Goal: Task Accomplishment & Management: Complete application form

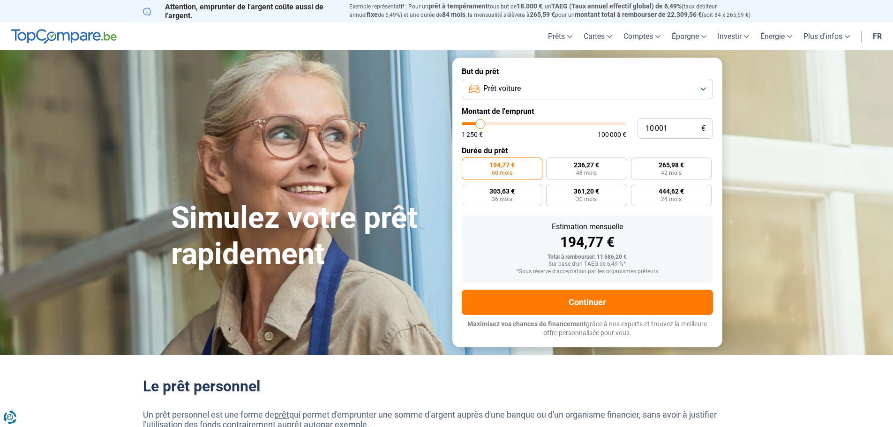
type input "8 750"
type input "8750"
type input "9 000"
type input "9000"
type input "9 500"
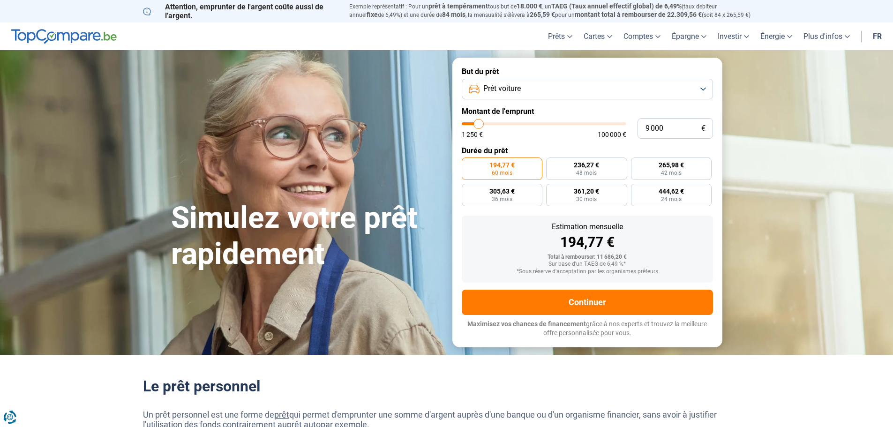
type input "9500"
type input "9 750"
type input "9750"
type input "10 000"
type input "10000"
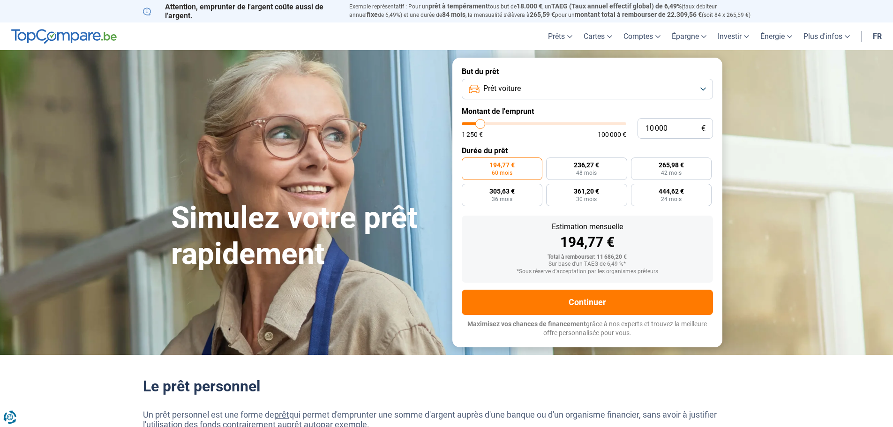
type input "10 250"
type input "10250"
type input "11 000"
type input "11000"
type input "11 250"
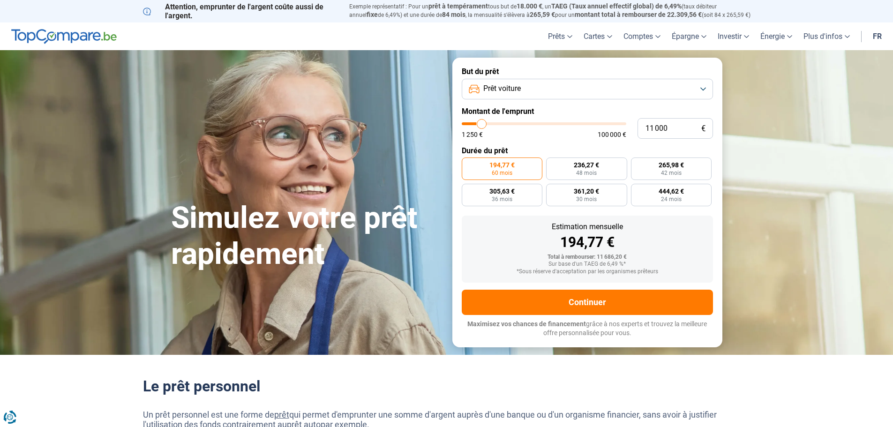
type input "11250"
type input "11 500"
type input "11500"
type input "12 000"
type input "12000"
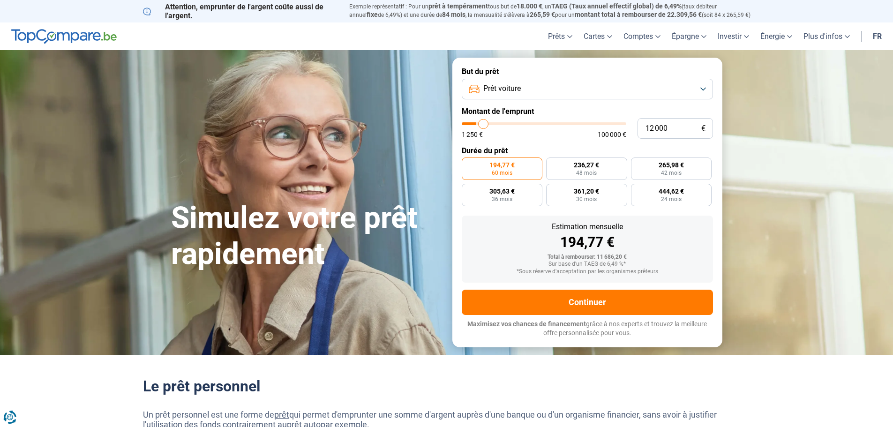
type input "12 500"
type input "12500"
type input "12 750"
type input "12750"
type input "13 250"
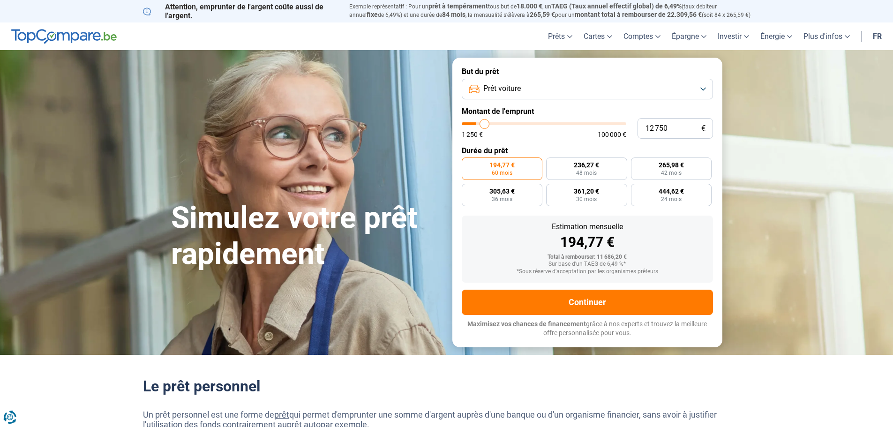
type input "13250"
type input "13 500"
type input "13500"
type input "14 000"
type input "14000"
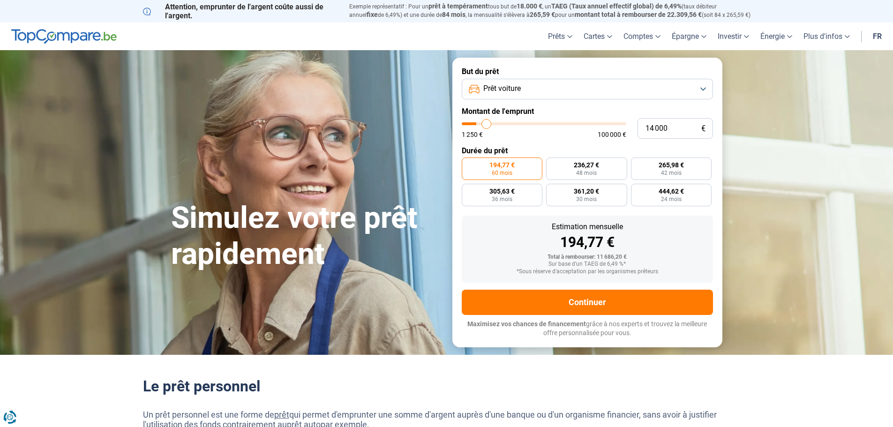
type input "14 250"
type input "14250"
type input "14 500"
type input "14500"
type input "14 750"
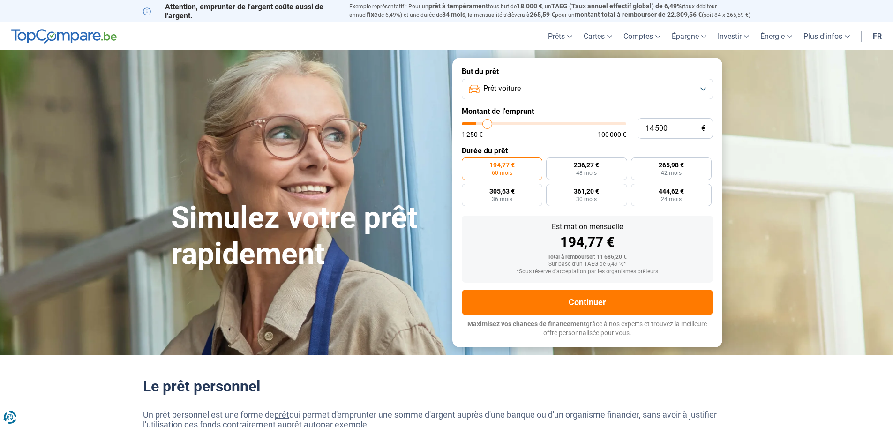
type input "14750"
type input "15 000"
type input "15000"
type input "15 750"
type input "15750"
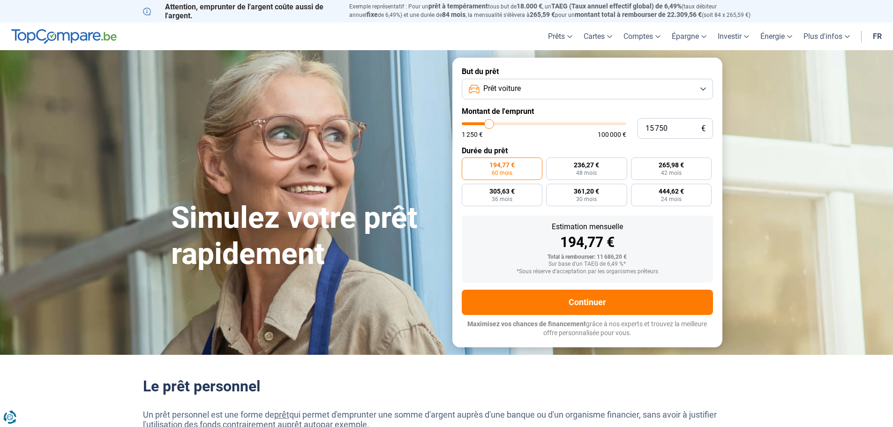
type input "16 000"
type input "16000"
type input "18 500"
type input "18500"
type input "20 750"
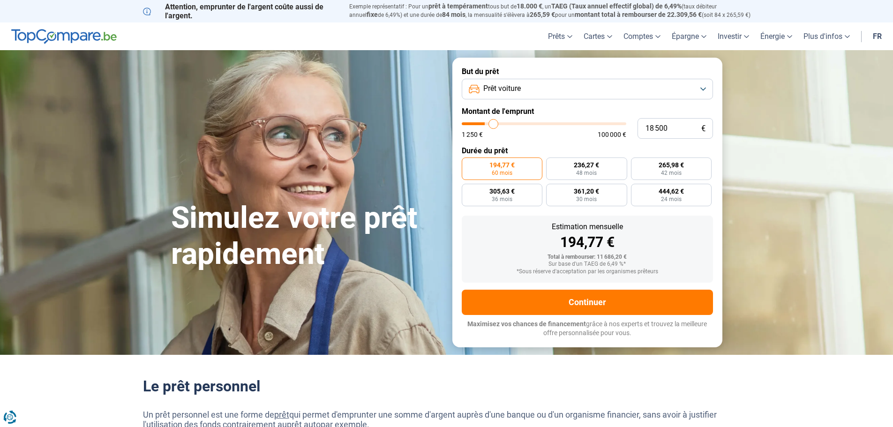
type input "20750"
type input "21 250"
type input "21250"
type input "22 000"
type input "22000"
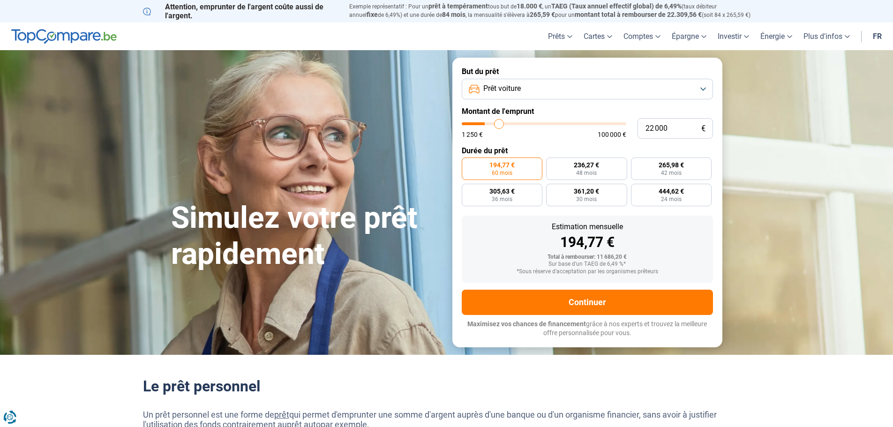
type input "22 250"
type input "22250"
type input "22 750"
type input "22750"
type input "23 250"
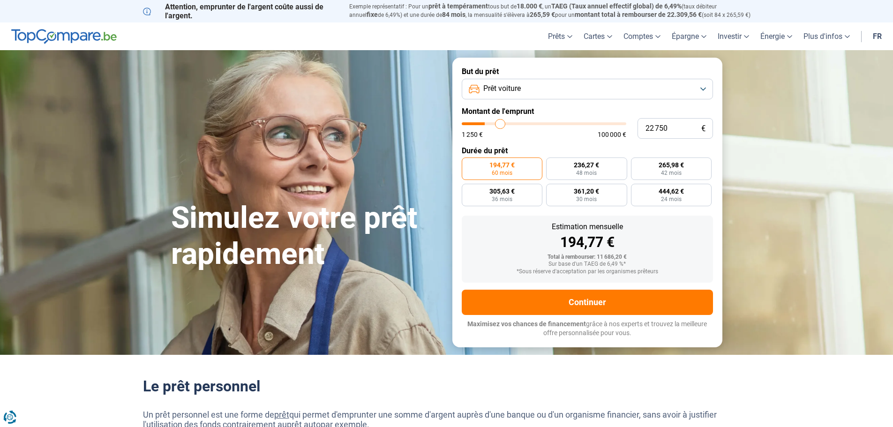
type input "23250"
type input "23 500"
type input "23500"
type input "23 750"
type input "23750"
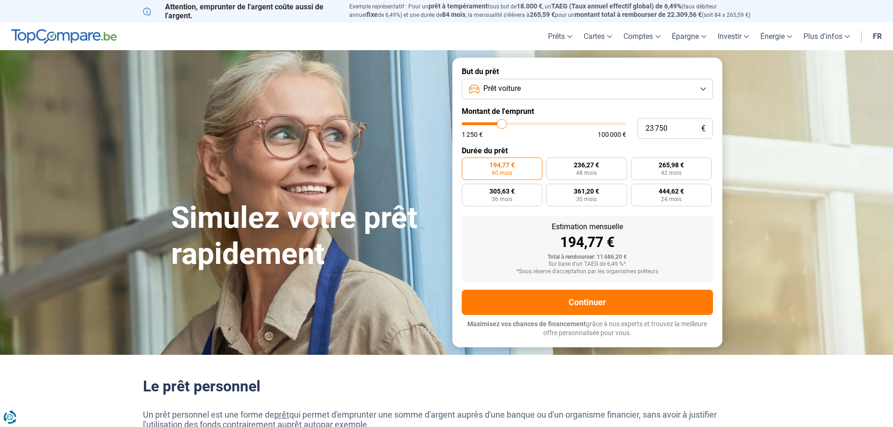
type input "24 250"
type input "24250"
type input "24 500"
type input "24500"
type input "24 750"
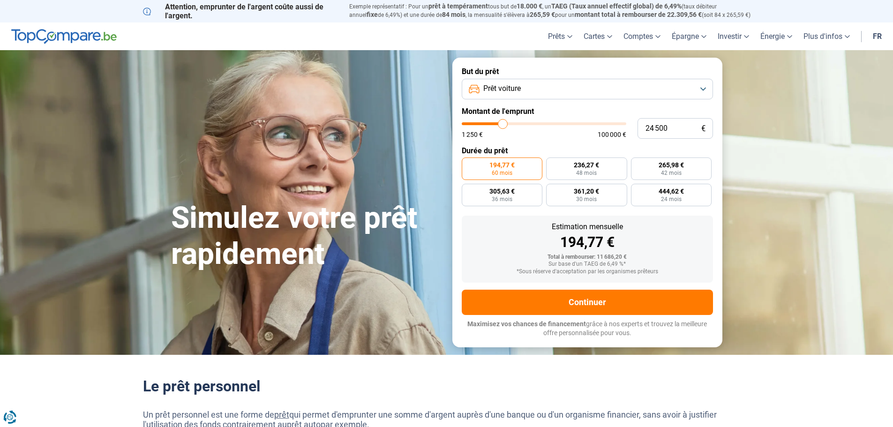
type input "24750"
type input "25 000"
type input "25000"
type input "25 750"
type input "25750"
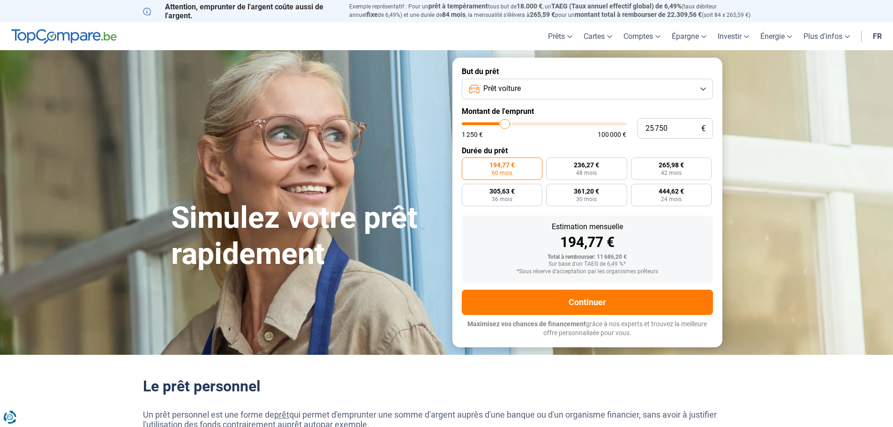
type input "26 000"
type input "26000"
type input "26 250"
type input "26250"
type input "26 500"
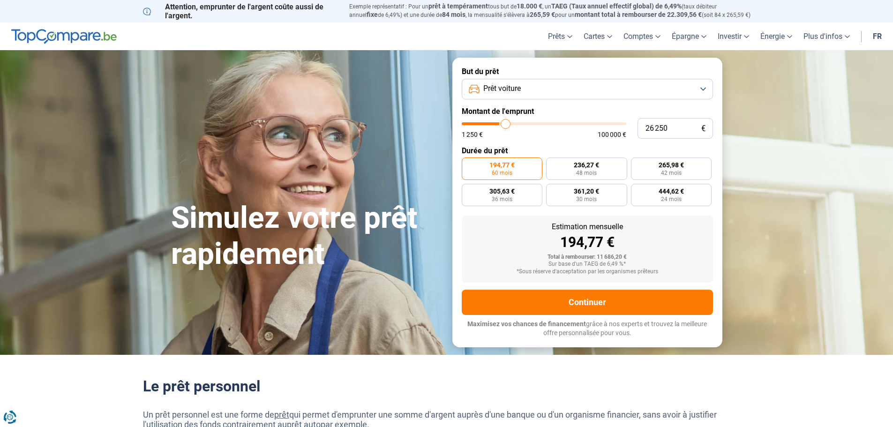
type input "26500"
type input "26 750"
type input "26750"
type input "27 250"
type input "27250"
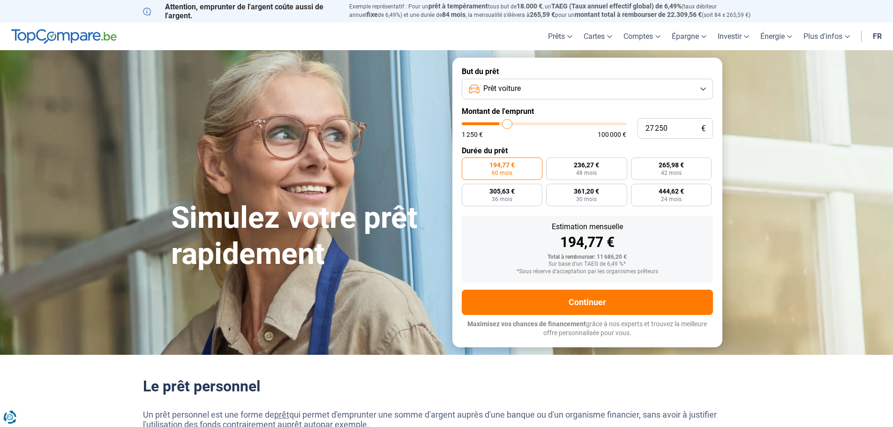
type input "27 500"
type input "27500"
type input "27 750"
type input "27750"
type input "28 000"
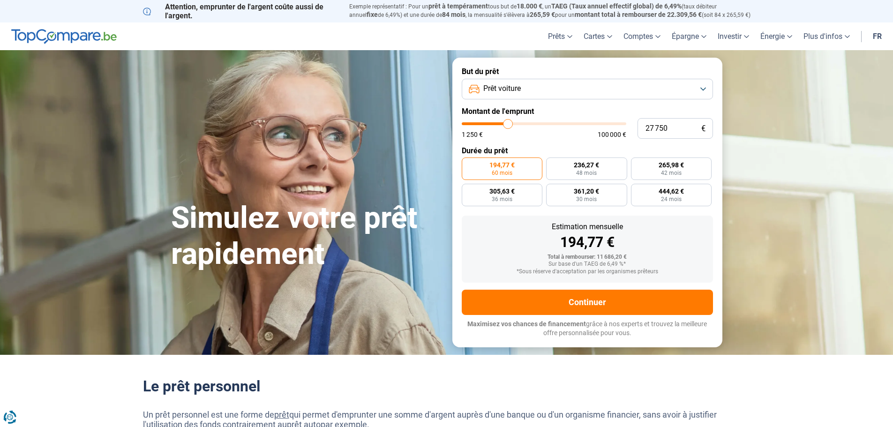
type input "28000"
type input "28 250"
type input "28250"
type input "28 750"
type input "28750"
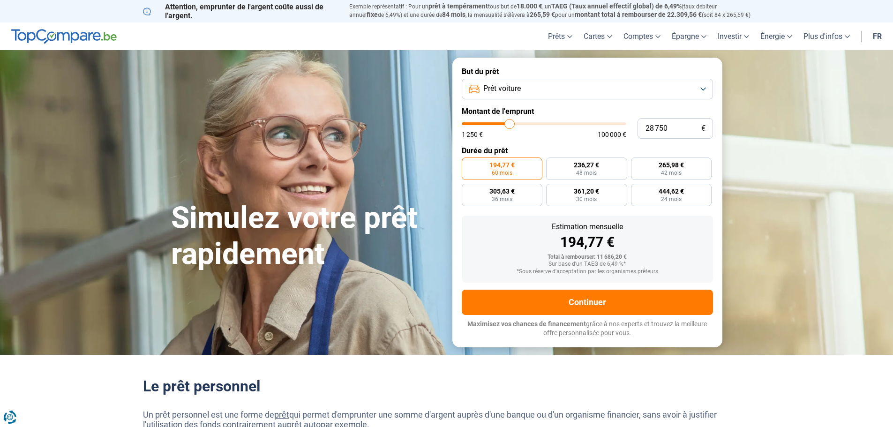
type input "29 000"
type input "29000"
type input "29 250"
type input "29250"
type input "29 500"
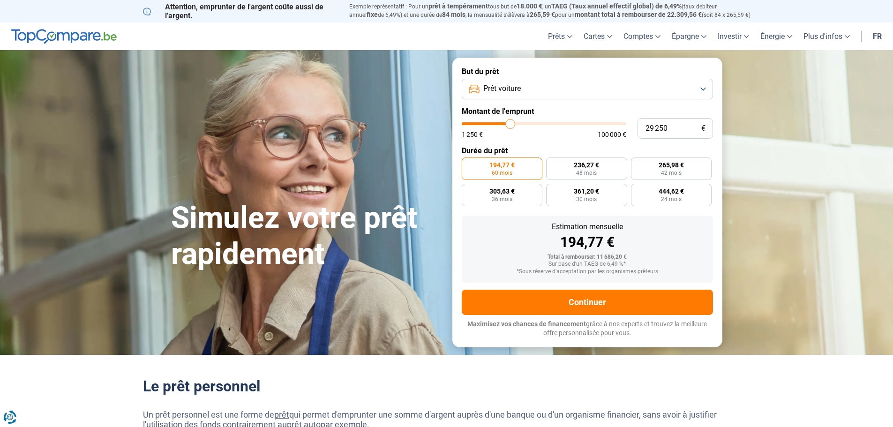
type input "29500"
type input "29 750"
type input "29750"
type input "30 250"
type input "30250"
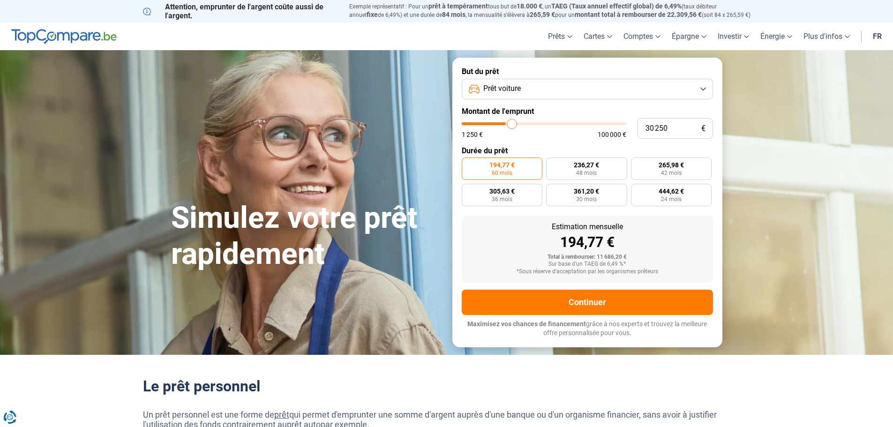
type input "30 500"
type input "30500"
type input "30 750"
type input "30750"
type input "31 000"
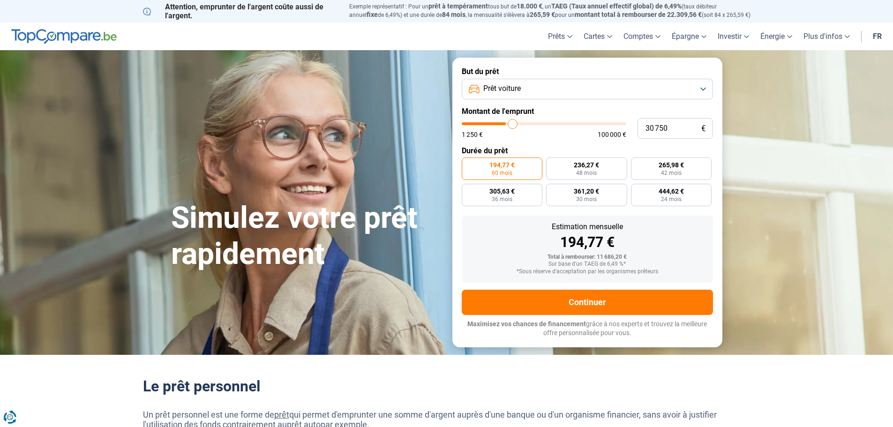
type input "31000"
type input "31 250"
type input "31250"
type input "32 000"
type input "32000"
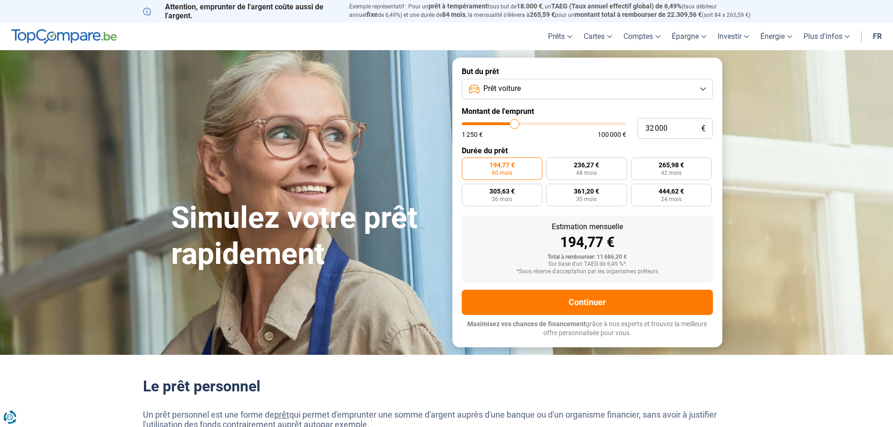
type input "32 250"
type input "32250"
type input "32 500"
type input "32500"
type input "33 250"
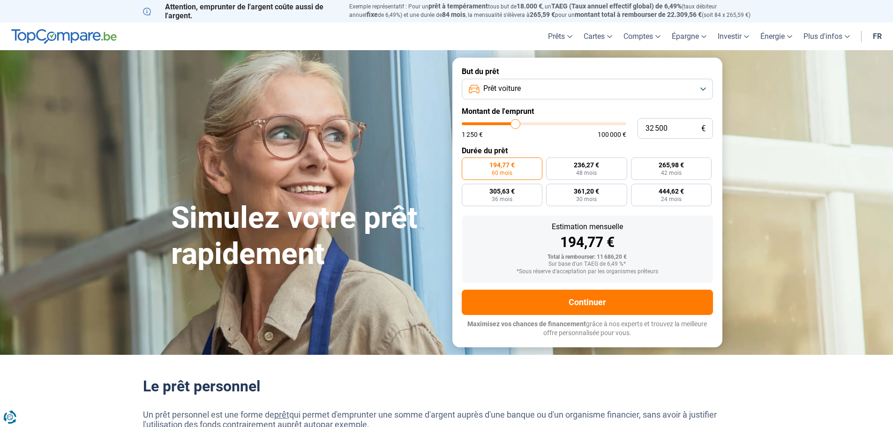
type input "33250"
type input "33 500"
type input "33500"
type input "33 750"
type input "33750"
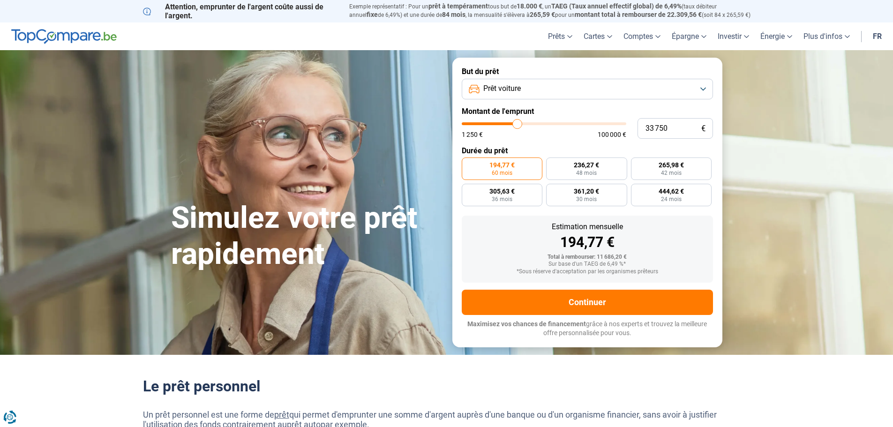
type input "34 750"
type input "34750"
type input "35 000"
type input "35000"
type input "35 500"
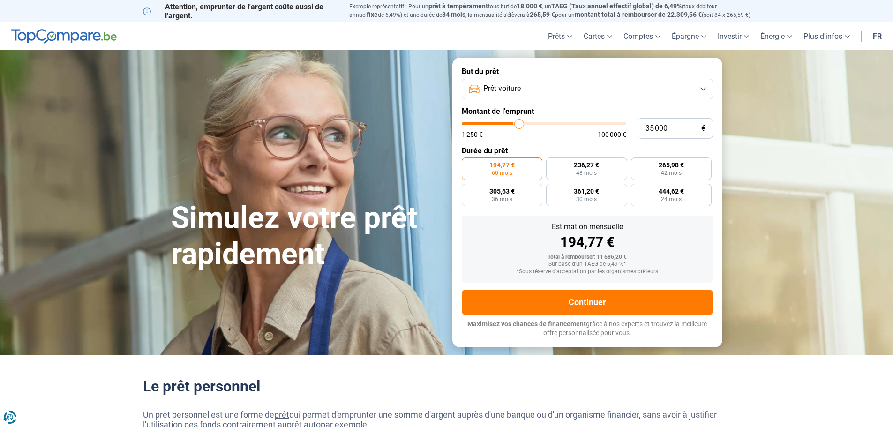
type input "35500"
type input "38 500"
type input "38500"
type input "38 750"
type input "38750"
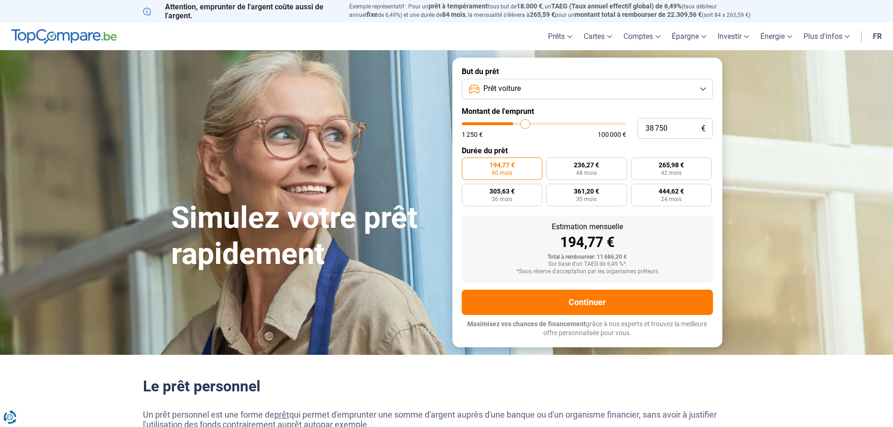
type input "39 750"
type input "39750"
type input "40 250"
type input "40250"
type input "41 250"
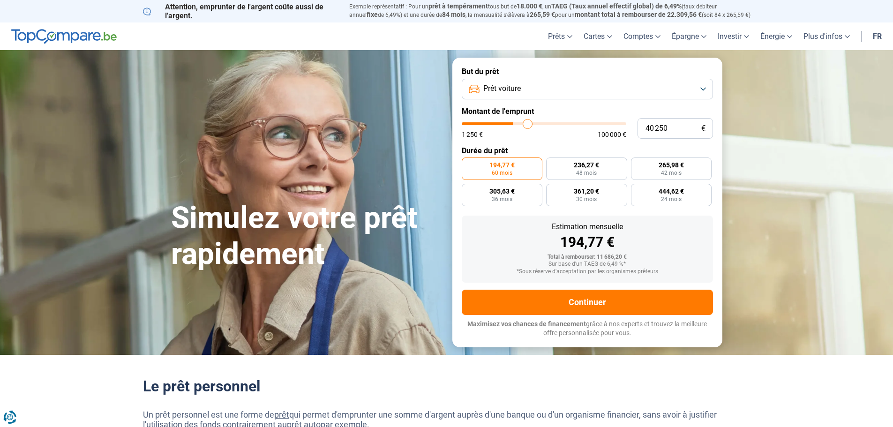
type input "41250"
type input "41 500"
type input "41500"
type input "42 750"
type input "42750"
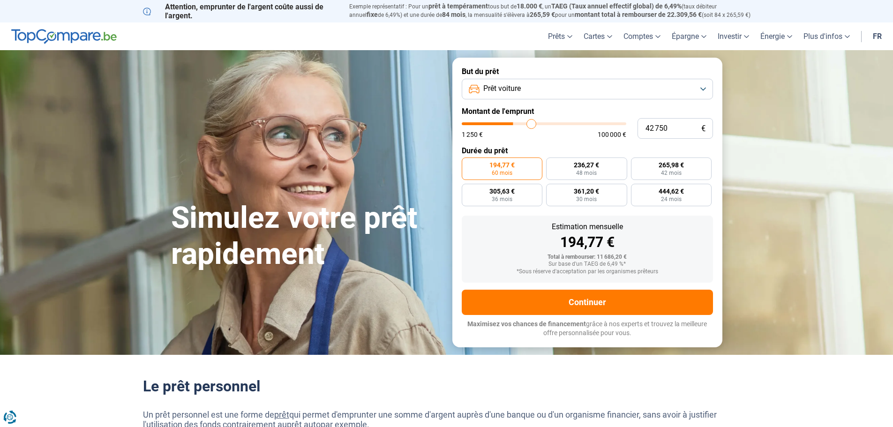
type input "43 750"
type input "43750"
type input "44 500"
type input "44500"
type input "45 250"
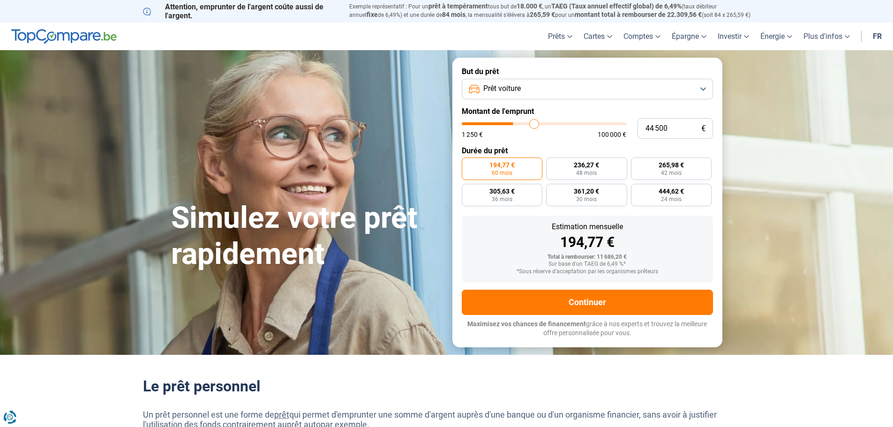
type input "45250"
type input "45 500"
type input "45500"
type input "46 000"
type input "46000"
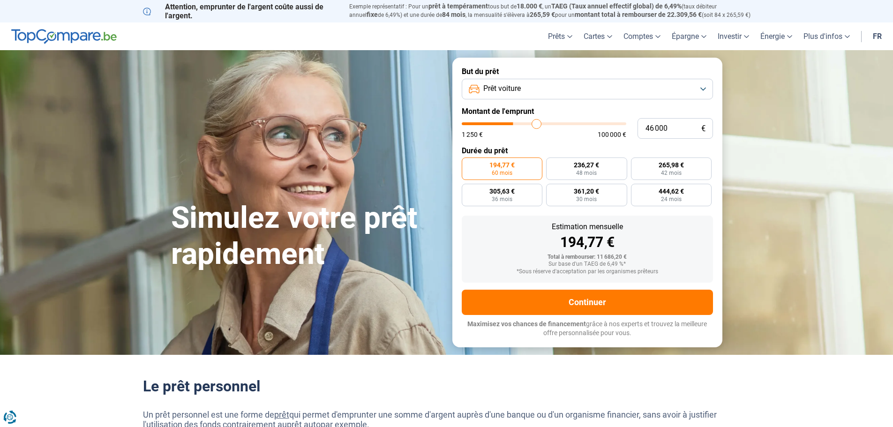
type input "47 000"
type input "47000"
type input "47 250"
type input "47250"
type input "48 000"
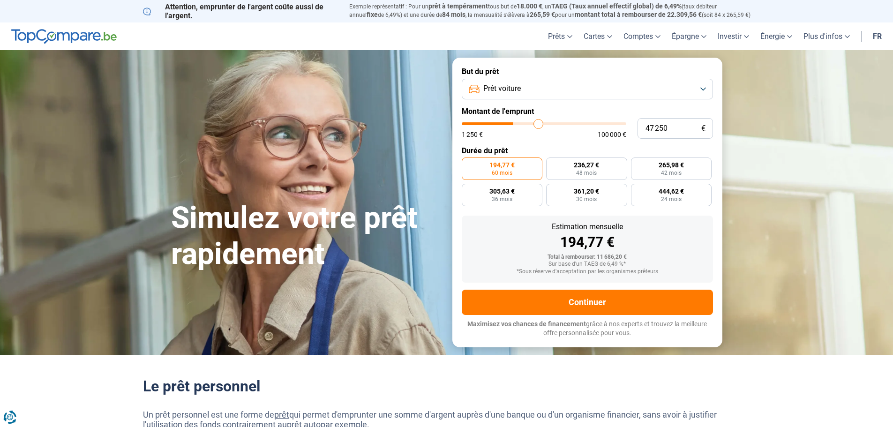
type input "48000"
type input "48 500"
type input "48500"
type input "49 000"
type input "49000"
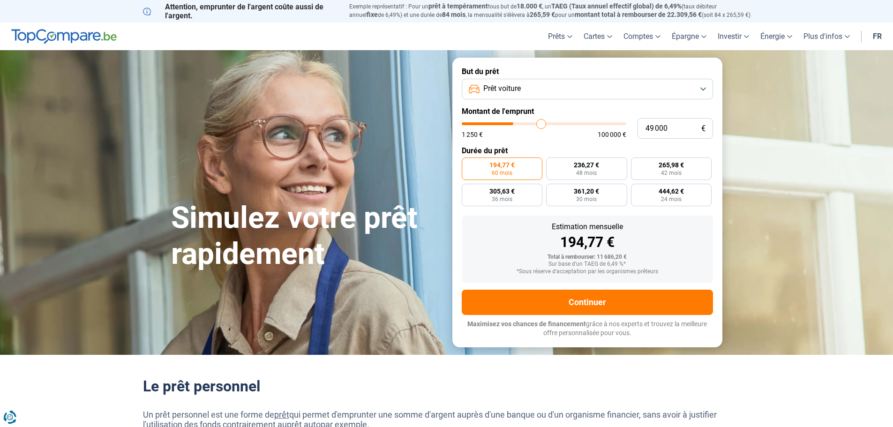
type input "49 750"
type input "49750"
type input "50 250"
type input "50250"
type input "51 250"
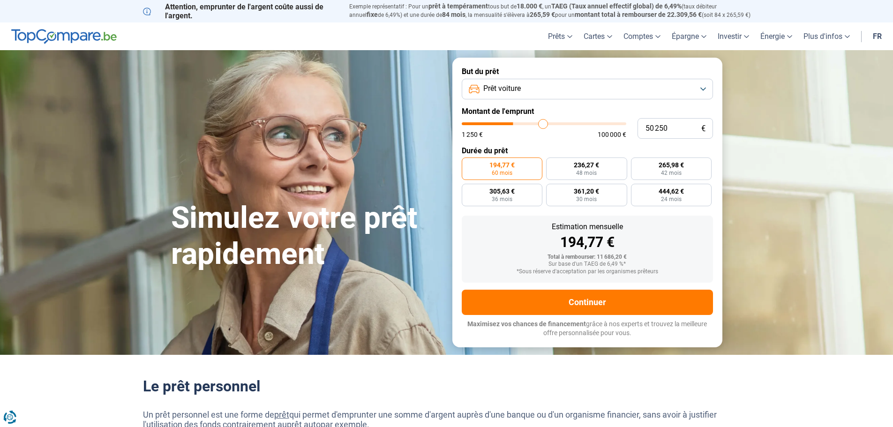
type input "51250"
type input "52 000"
type input "52000"
type input "53 250"
type input "53250"
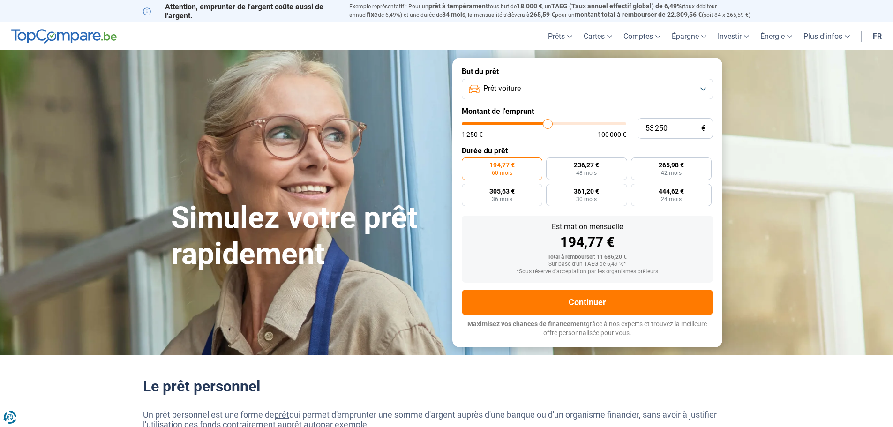
type input "54 500"
type input "54500"
type input "55 500"
type input "55500"
type input "56 500"
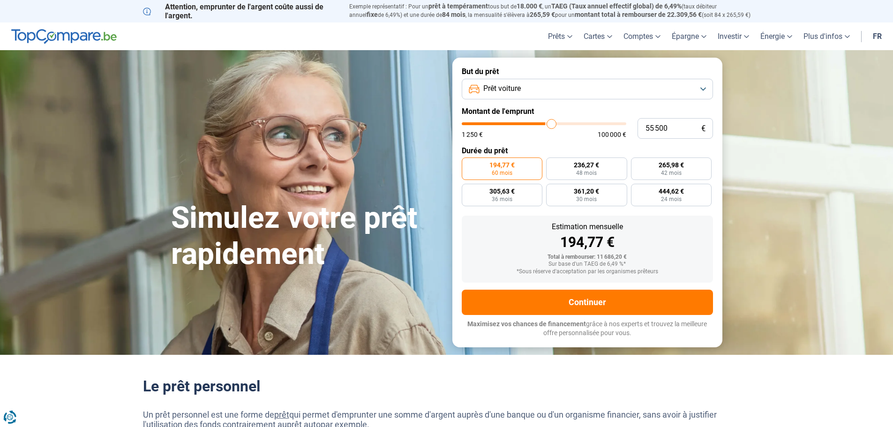
type input "56500"
type input "57 500"
type input "57500"
type input "57 750"
type input "57750"
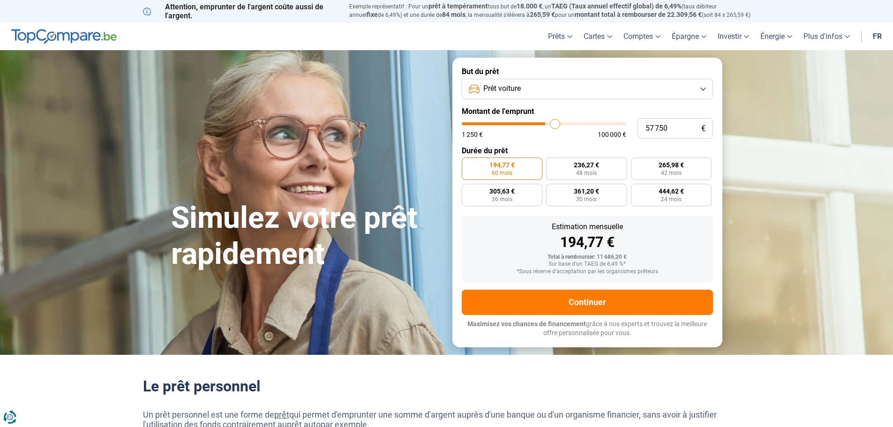
type input "62 000"
type input "62000"
type input "63 250"
type input "63250"
type input "64 500"
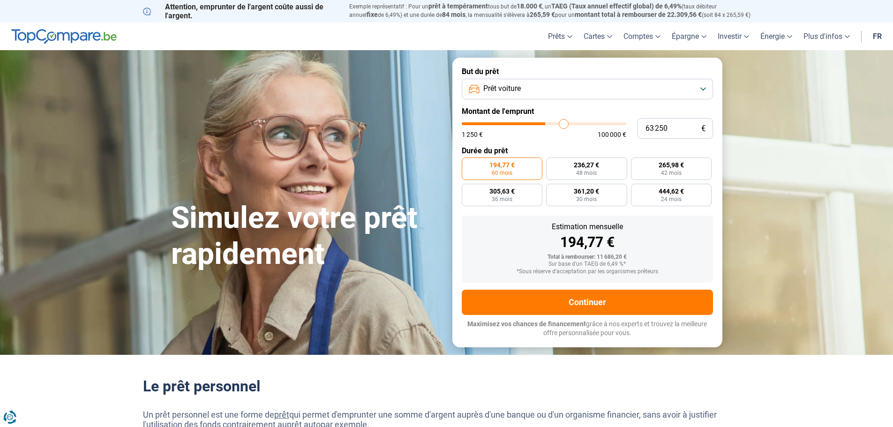
type input "64500"
type input "65 250"
type input "65250"
type input "66 000"
type input "66000"
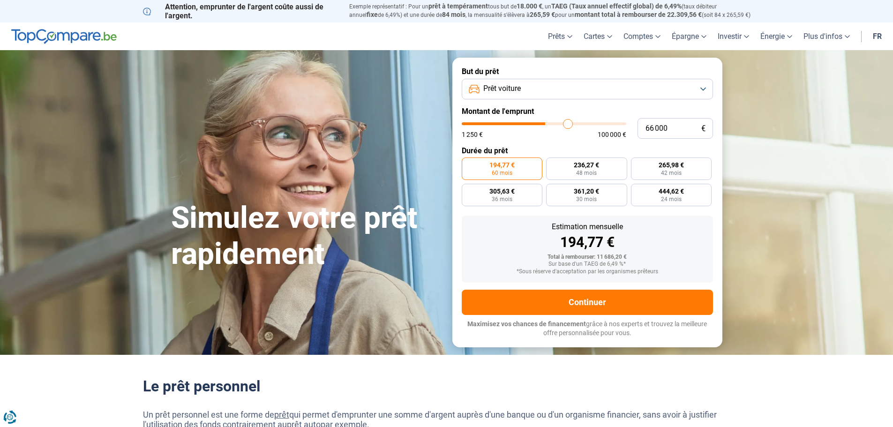
type input "67 250"
type input "67250"
type input "67 750"
type input "67750"
type input "68 750"
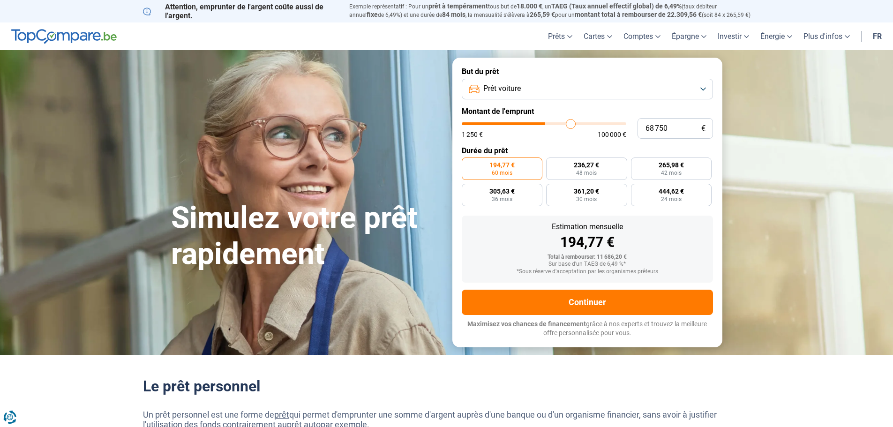
type input "68750"
type input "69 000"
type input "69000"
type input "69 500"
type input "69500"
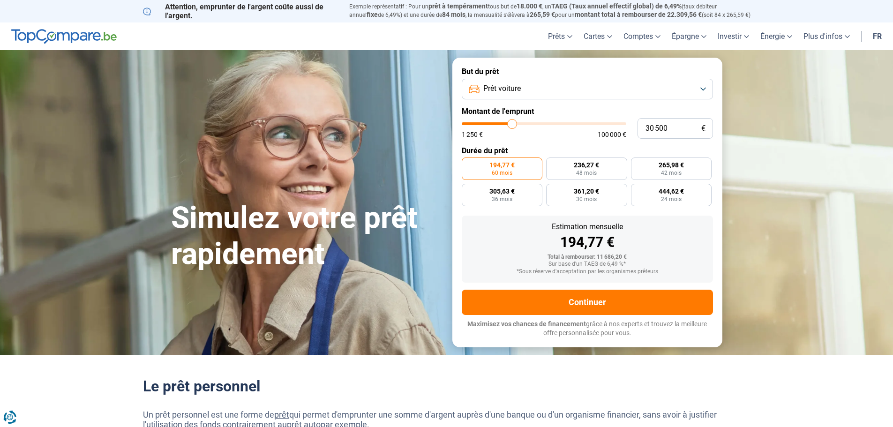
drag, startPoint x: 482, startPoint y: 123, endPoint x: 559, endPoint y: 126, distance: 77.8
click at [512, 123] on input "range" at bounding box center [543, 123] width 164 height 3
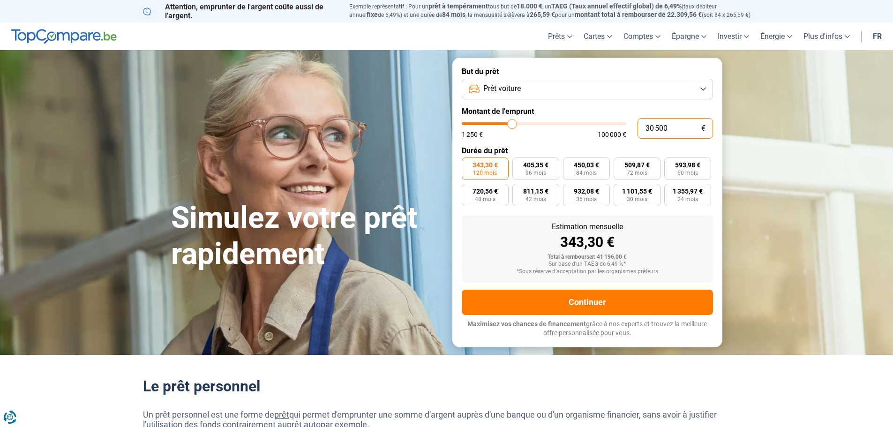
click at [687, 126] on input "30 500" at bounding box center [674, 128] width 75 height 21
click at [581, 106] on form "But du prêt Prêt voiture Montant de l'emprunt 30 000 € 1 250 € 100 000 € Durée …" at bounding box center [587, 202] width 270 height 289
click at [585, 89] on button "Prêt voiture" at bounding box center [586, 89] width 251 height 21
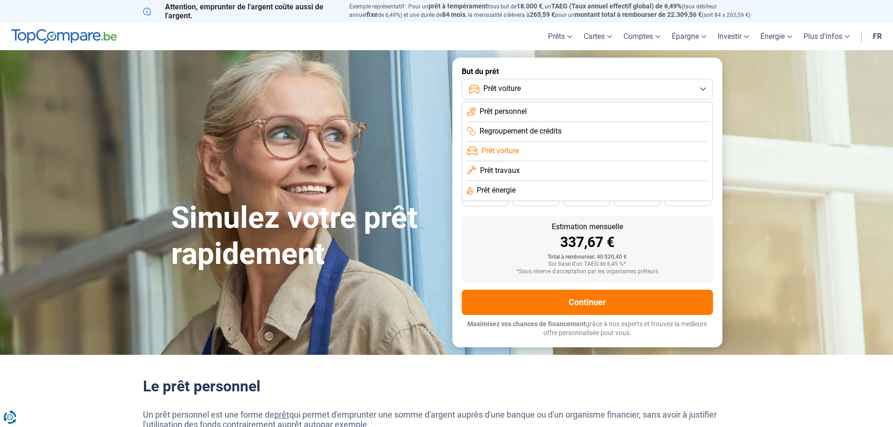
click at [559, 148] on li "Prêt voiture" at bounding box center [587, 151] width 241 height 20
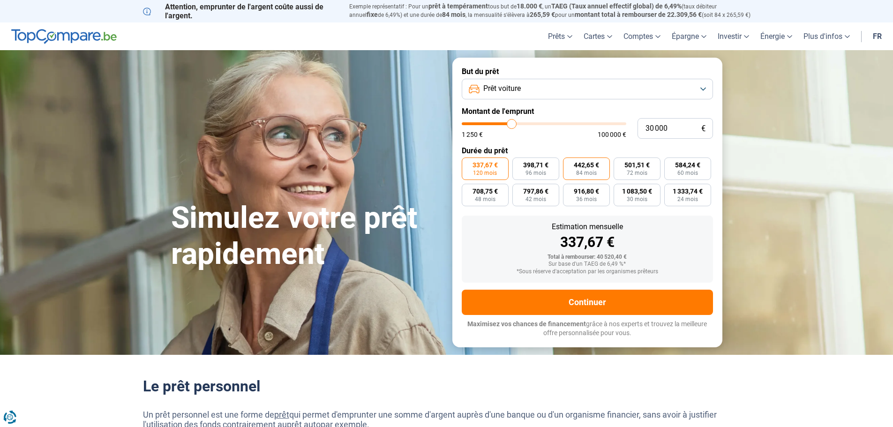
click at [594, 173] on span "84 mois" at bounding box center [586, 173] width 21 height 6
click at [569, 164] on input "442,65 € 84 mois" at bounding box center [566, 160] width 6 height 6
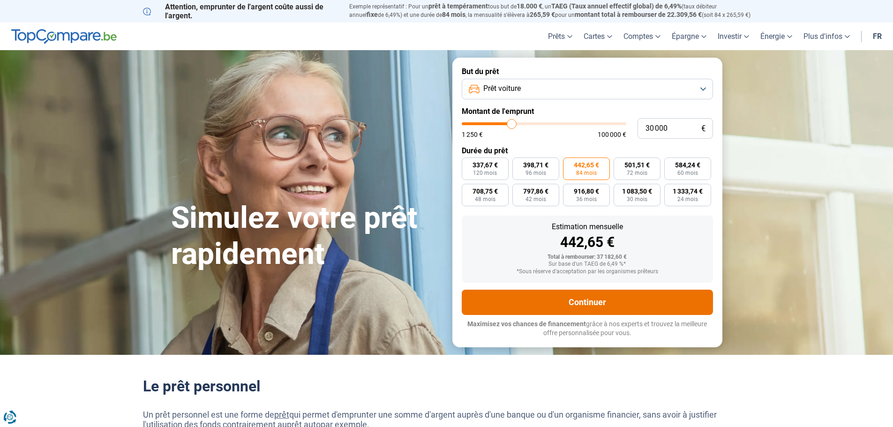
click at [600, 308] on button "Continuer" at bounding box center [586, 302] width 251 height 25
